Goal: Find specific page/section: Find specific page/section

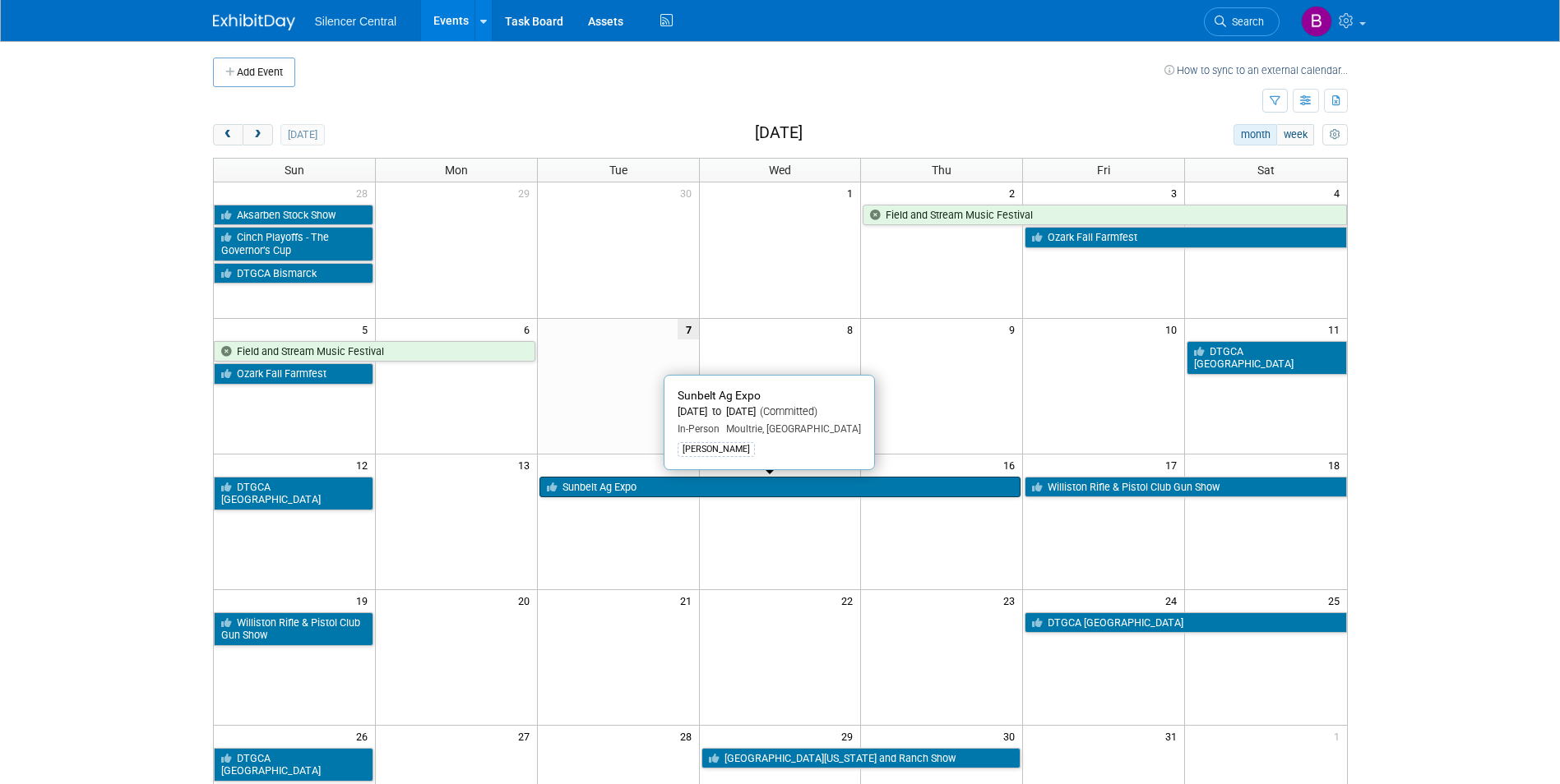
click at [561, 479] on link "Sunbelt Ag Expo" at bounding box center [780, 487] width 482 height 21
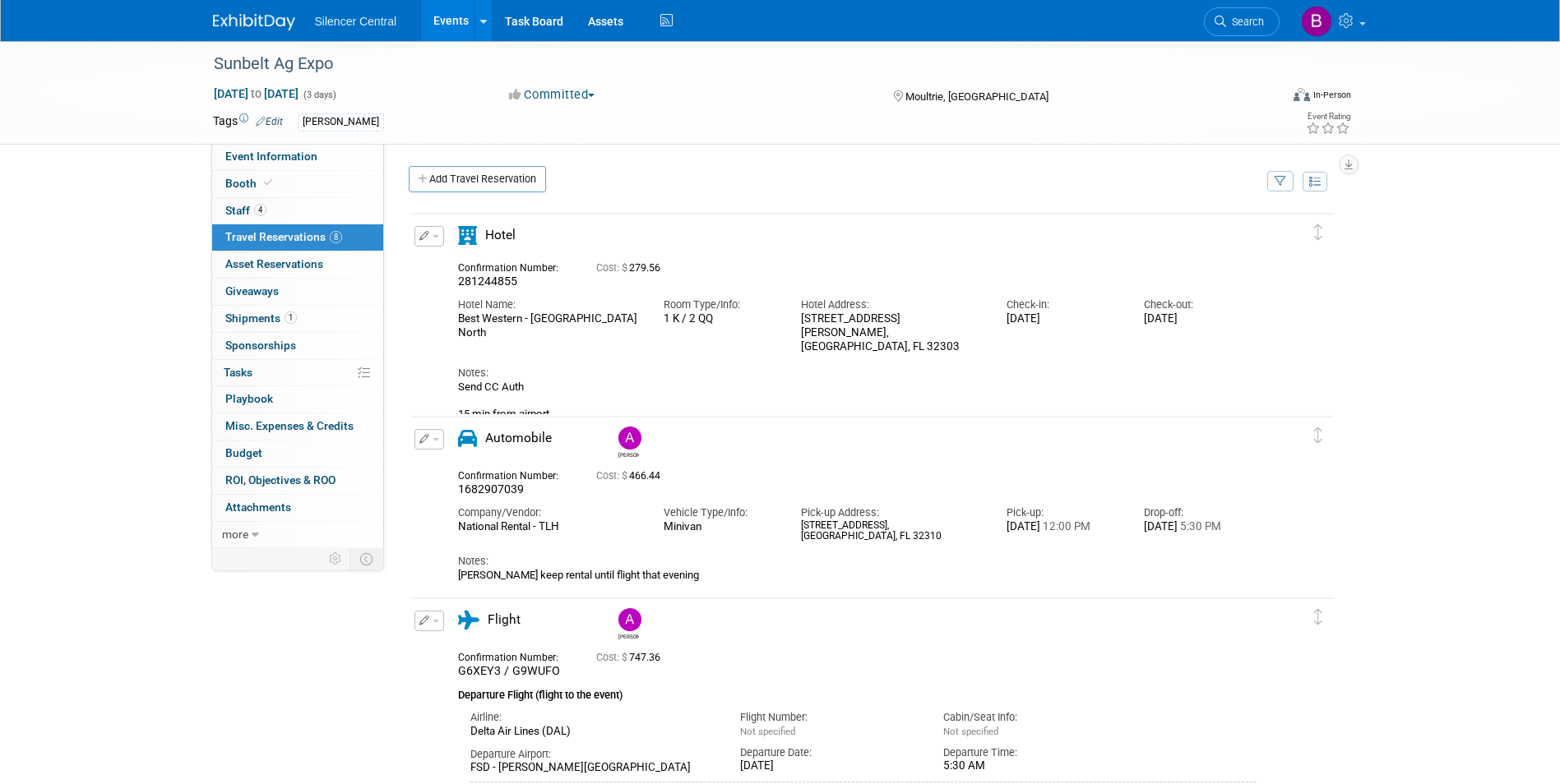
click at [251, 25] on img at bounding box center [254, 22] width 82 height 17
